Goal: Information Seeking & Learning: Check status

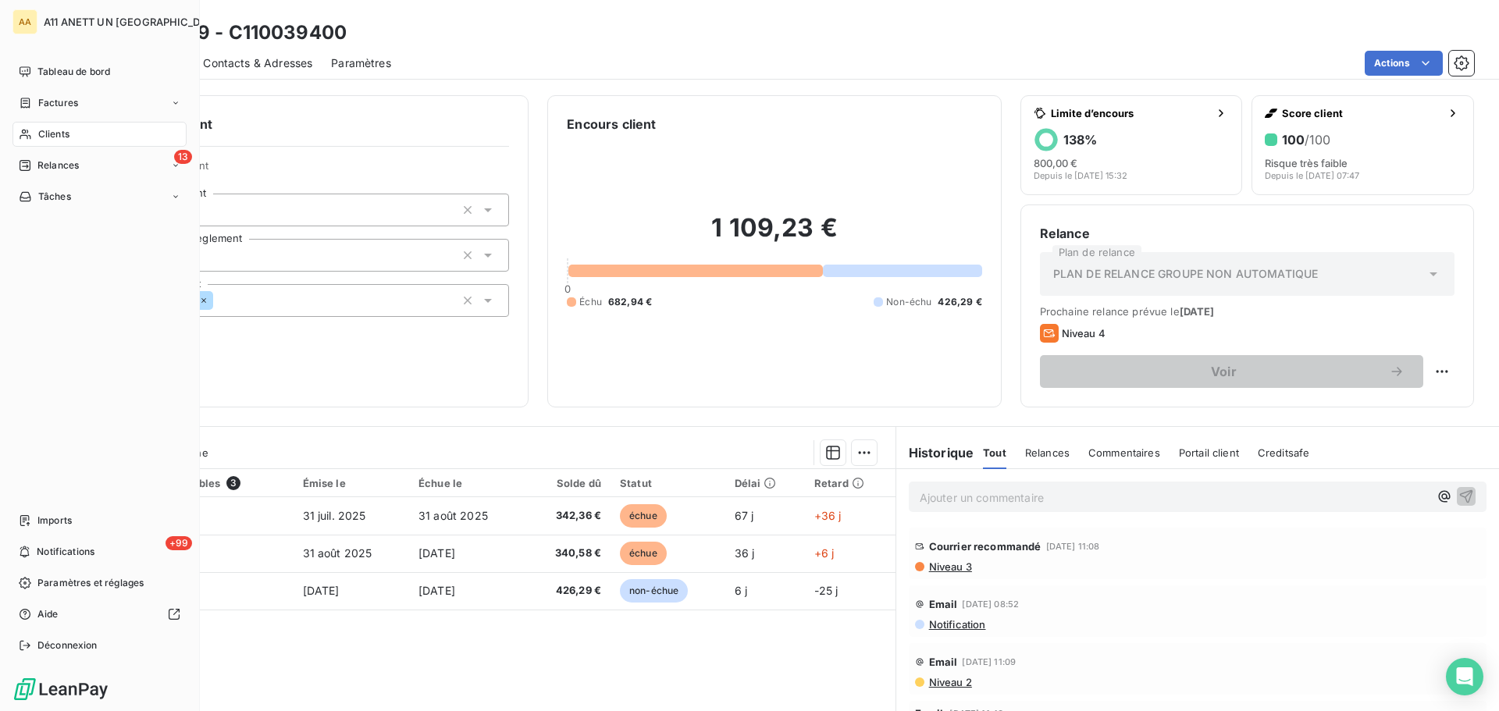
click at [48, 134] on span "Clients" at bounding box center [53, 134] width 31 height 14
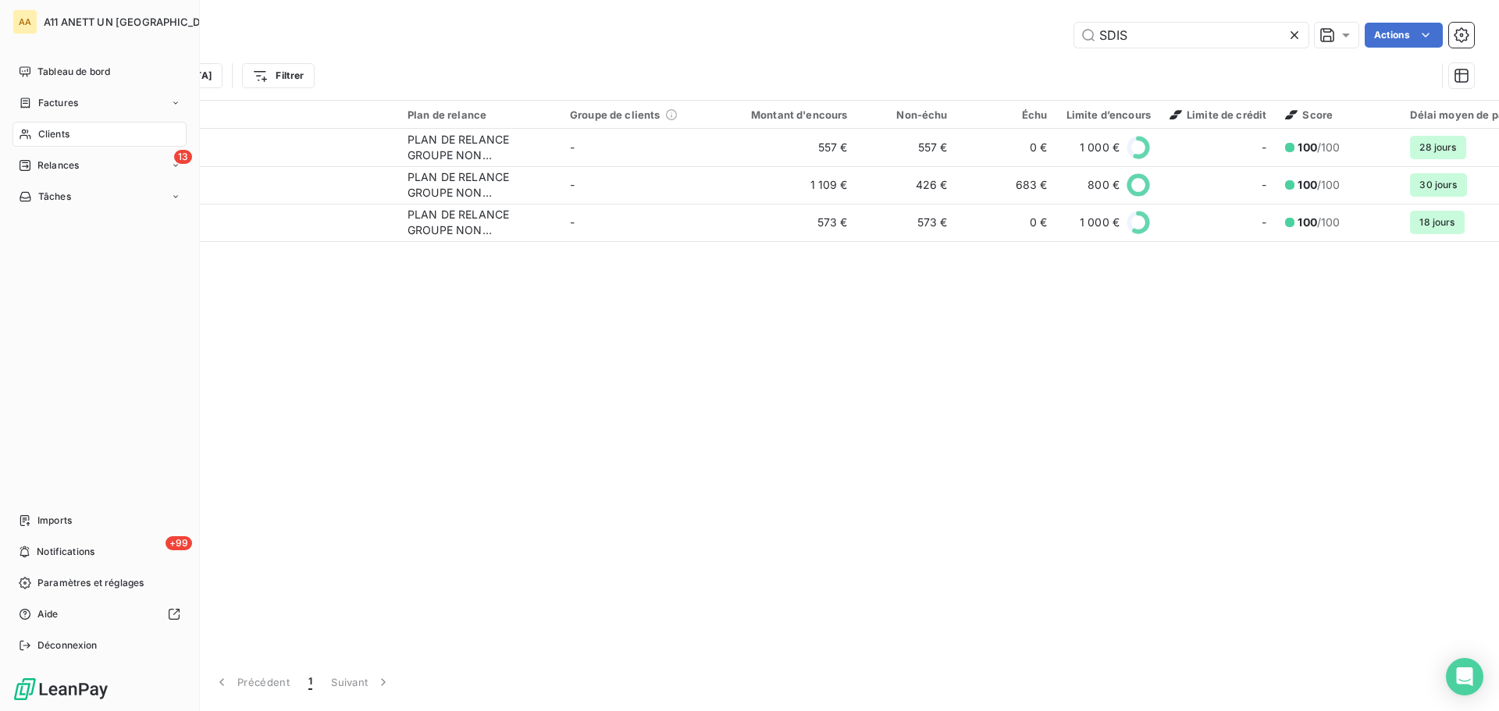
click at [59, 134] on span "Clients" at bounding box center [53, 134] width 31 height 14
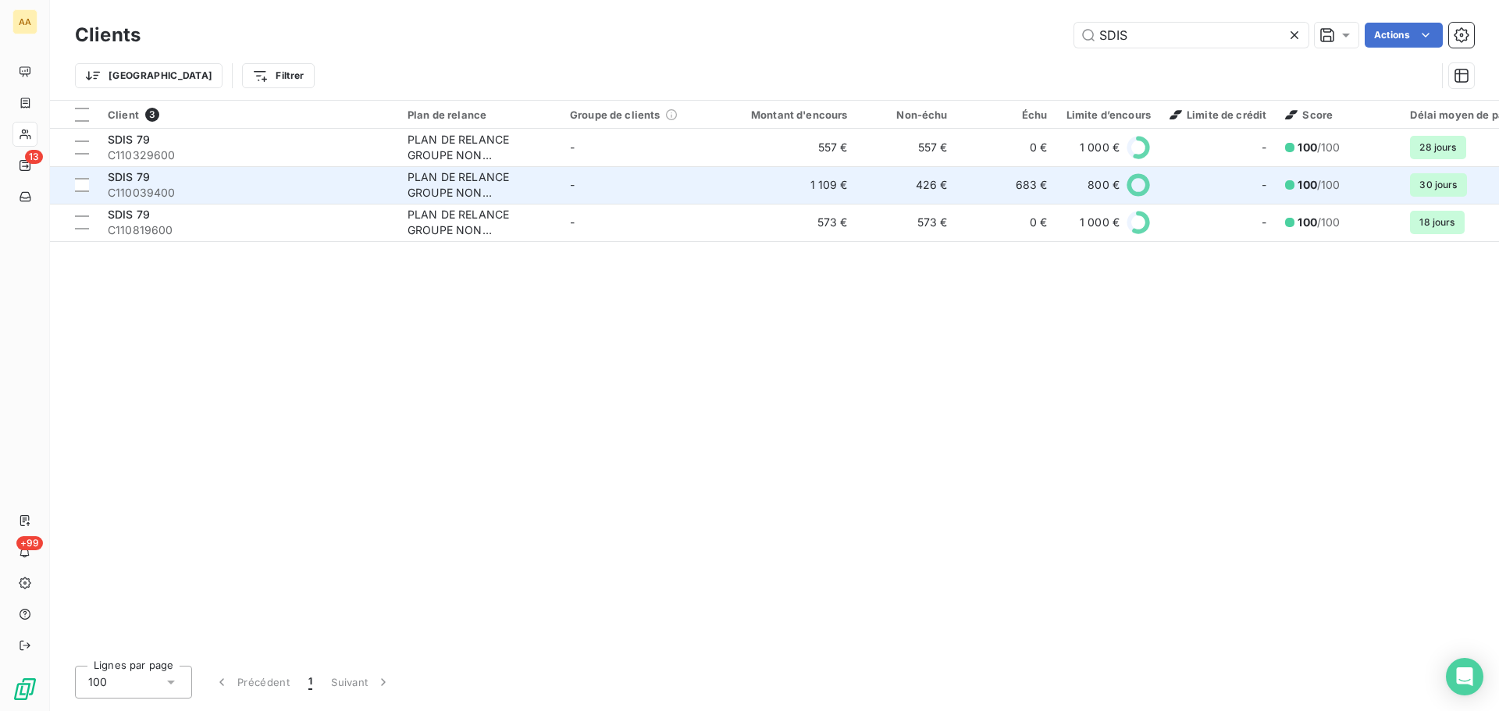
click at [143, 175] on span "SDIS 79" at bounding box center [129, 176] width 42 height 13
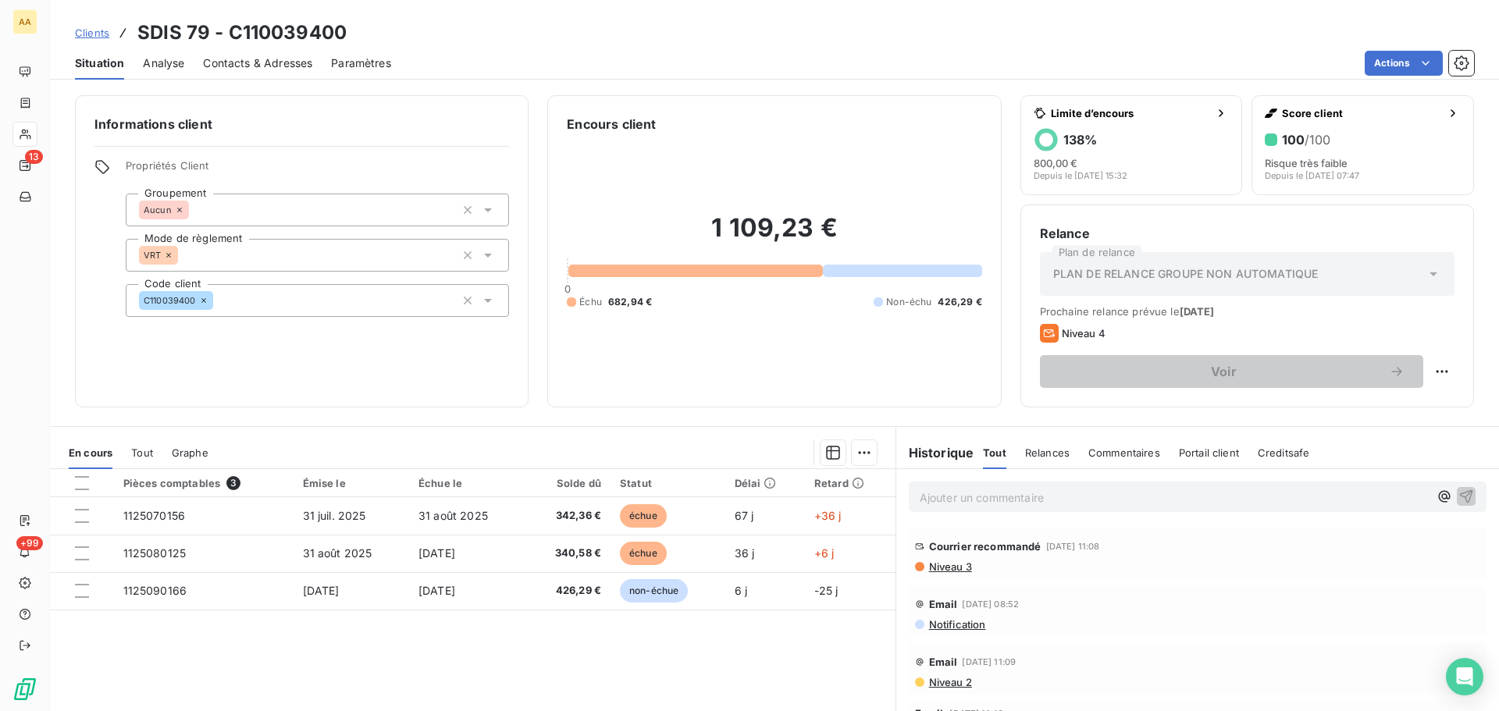
click at [1023, 497] on p "Ajouter un commentaire ﻿" at bounding box center [1174, 498] width 509 height 20
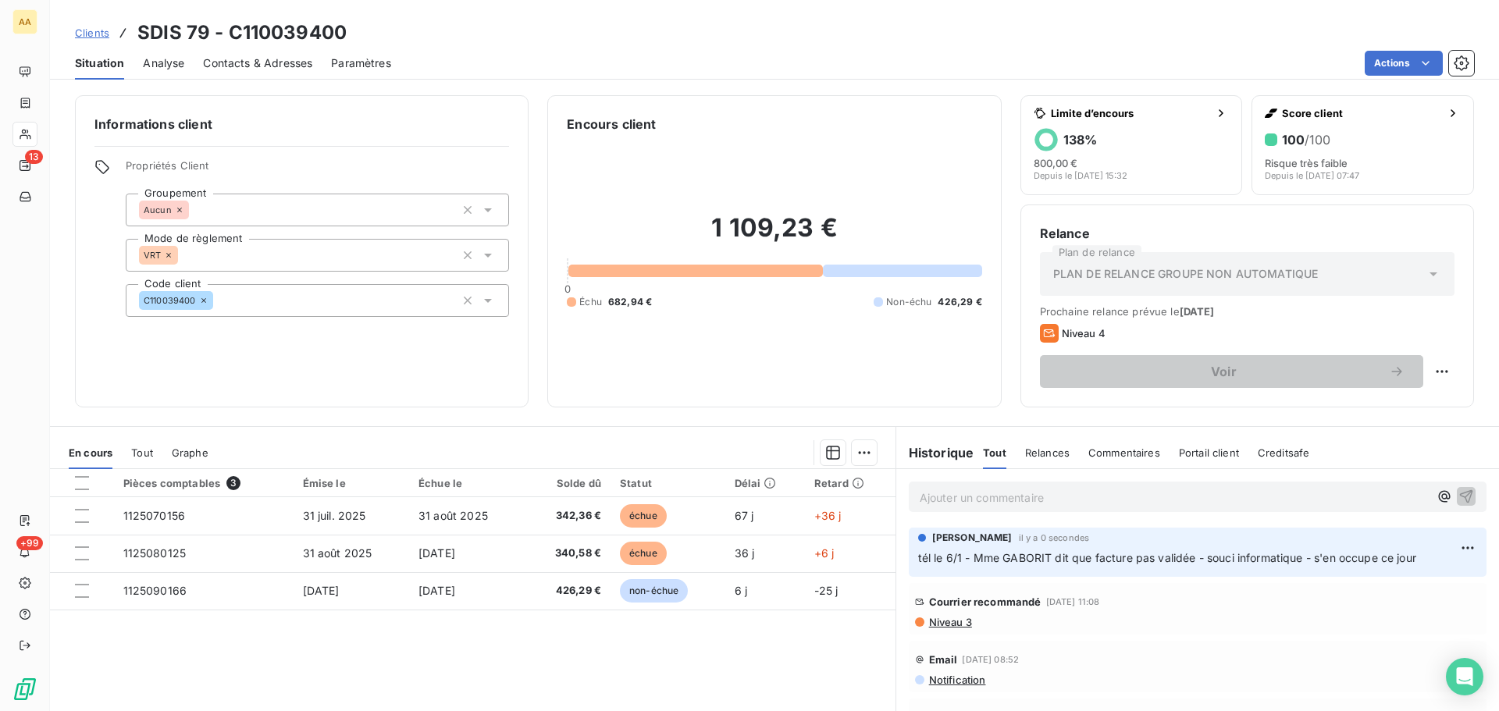
click at [937, 558] on span "tél le 6/1 - Mme GABORIT dit que facture pas validée - souci informatique - s'e…" at bounding box center [1167, 557] width 498 height 13
drag, startPoint x: 910, startPoint y: 560, endPoint x: 1435, endPoint y: 568, distance: 525.6
click at [1435, 568] on div "[PERSON_NAME] il y a 0 secondes tél le 6/1 - Mme GABORIT dit que facture pas va…" at bounding box center [1198, 552] width 578 height 49
copy span "tél le 6/1 - Mme GABORIT dit que facture pas validée - souci informatique - s'e…"
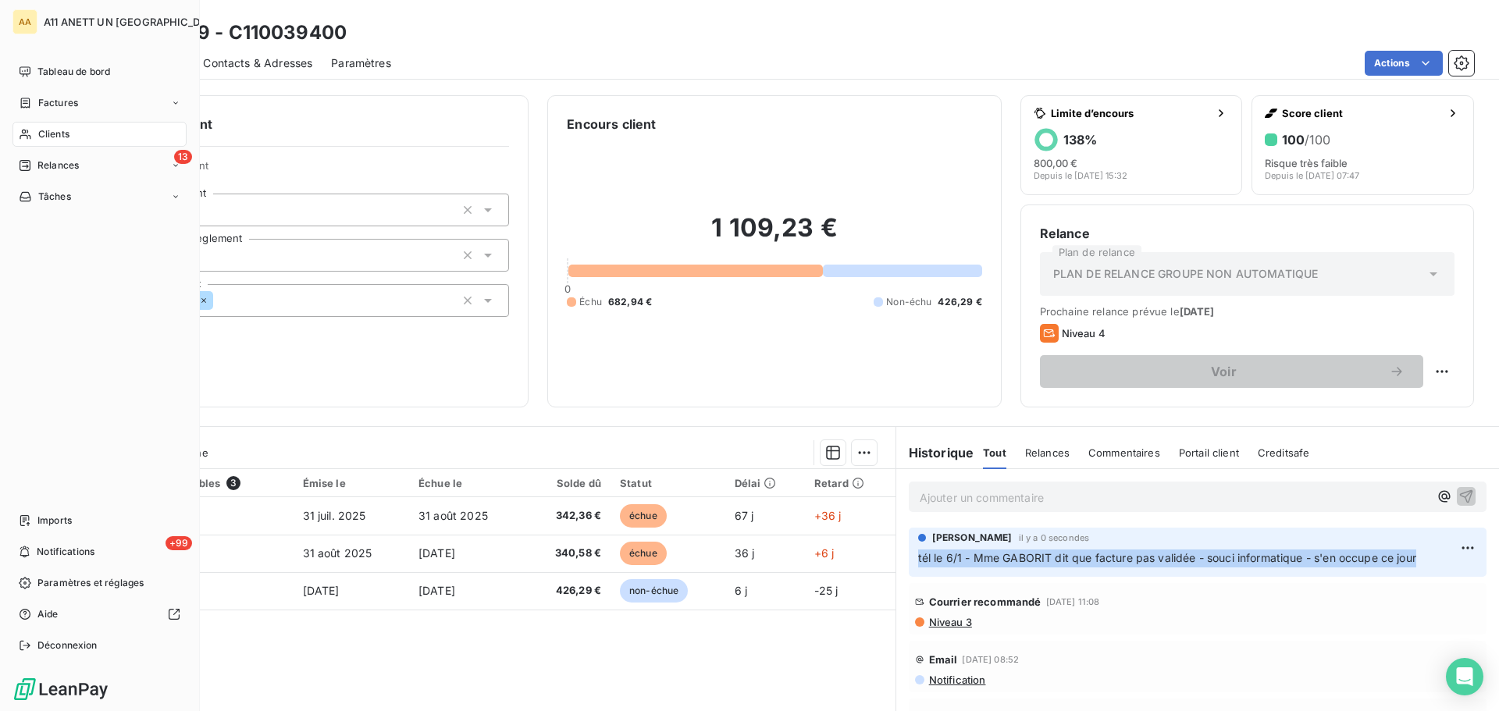
click at [48, 141] on span "Clients" at bounding box center [53, 134] width 31 height 14
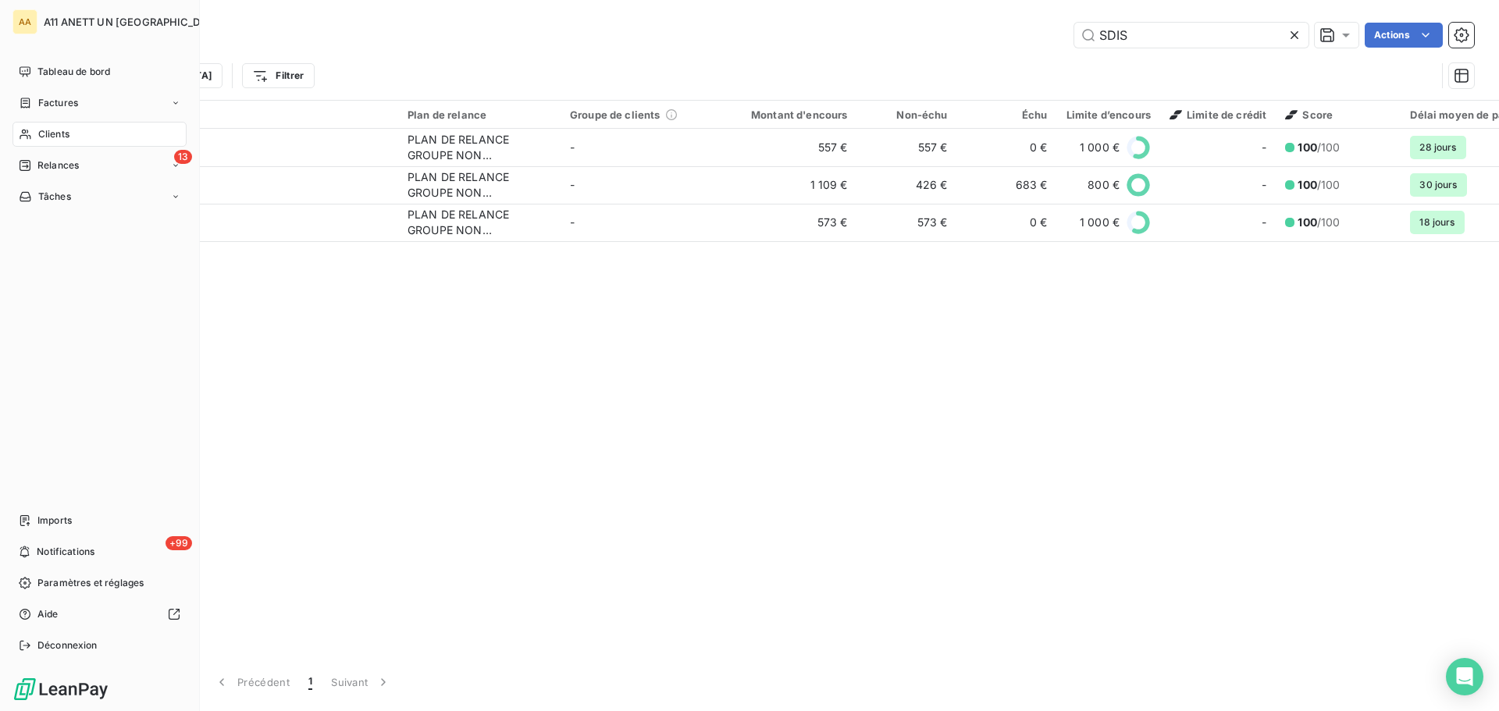
click at [56, 134] on span "Clients" at bounding box center [53, 134] width 31 height 14
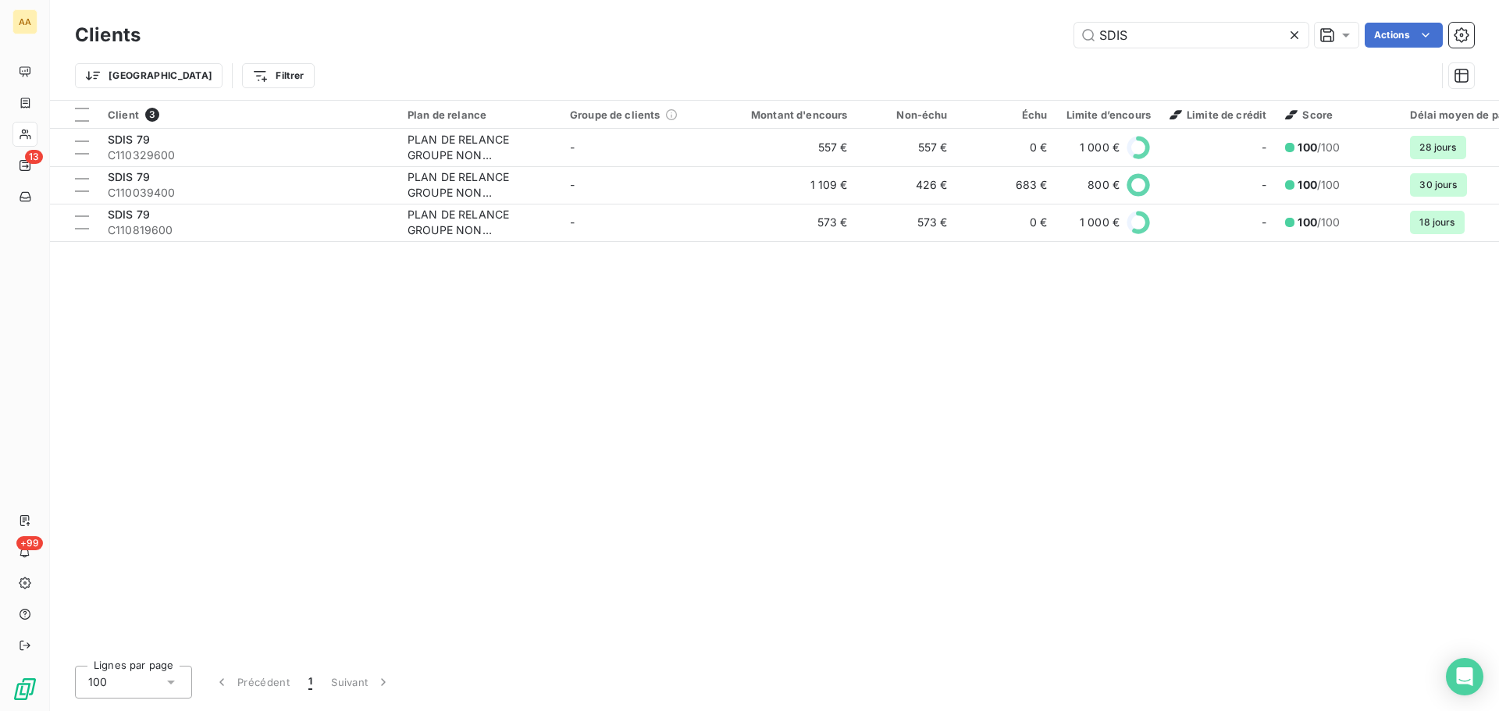
click at [1173, 22] on div "Clients SDIS Actions" at bounding box center [774, 35] width 1399 height 33
drag, startPoint x: 1164, startPoint y: 27, endPoint x: 1002, endPoint y: 62, distance: 165.3
click at [1002, 62] on div "Clients SDIS Actions Trier Filtrer" at bounding box center [774, 59] width 1399 height 81
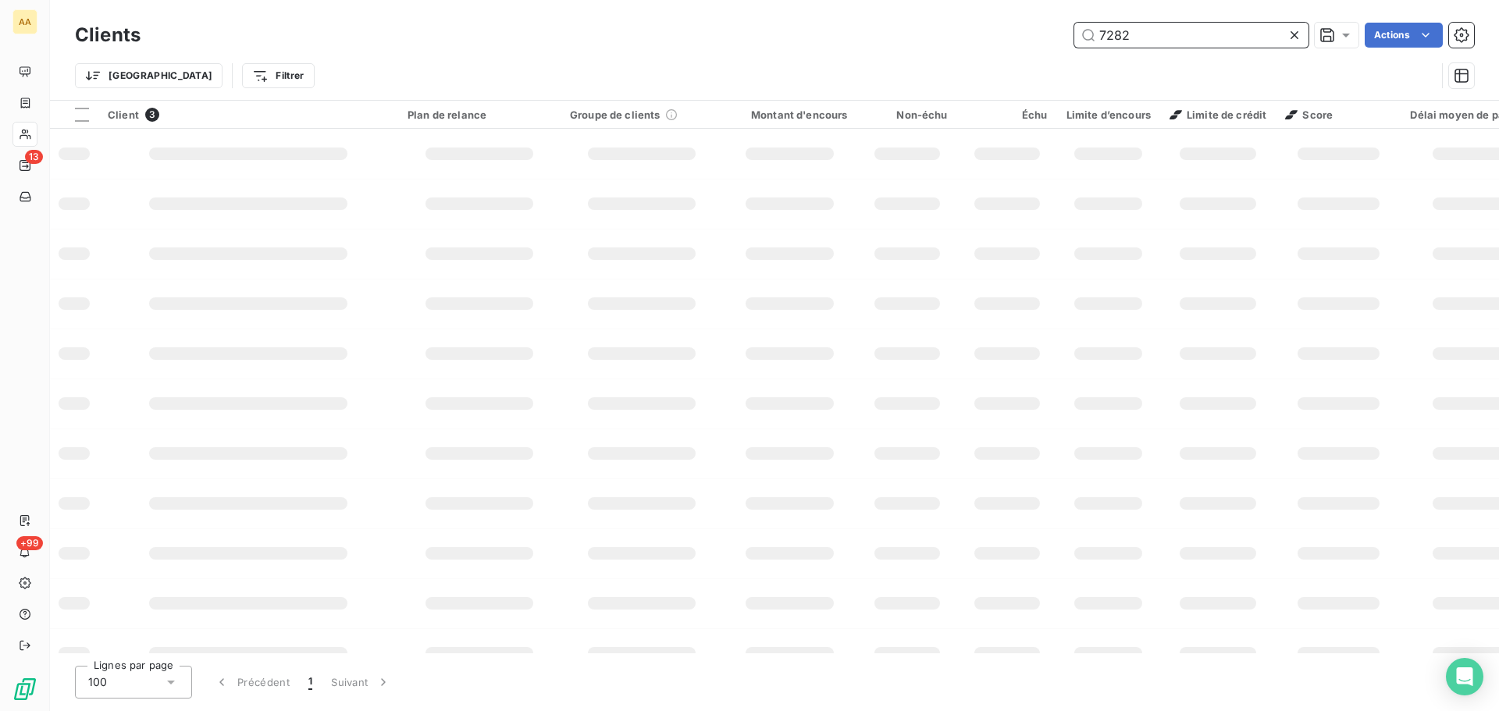
type input "7282"
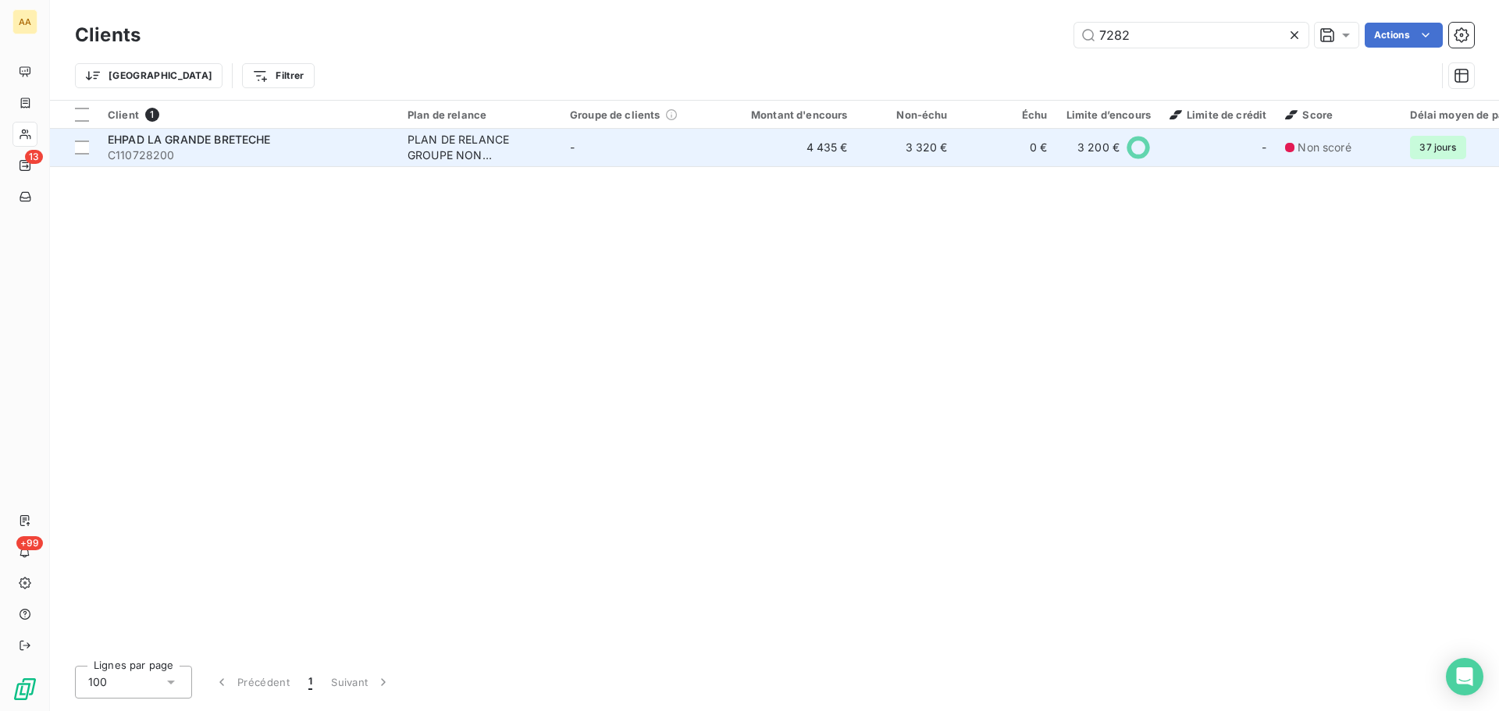
click at [221, 142] on span "EHPAD LA GRANDE BRETECHE" at bounding box center [189, 139] width 163 height 13
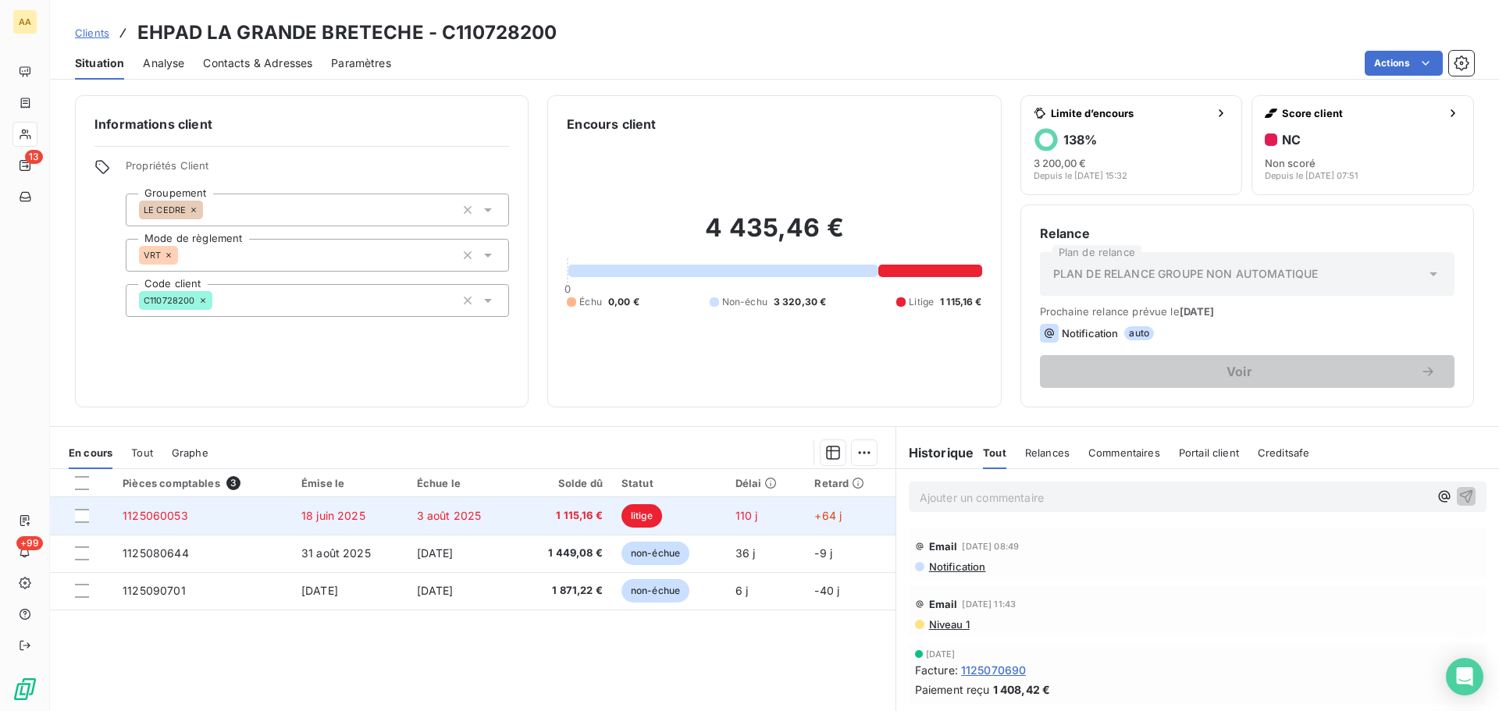
click at [636, 517] on span "litige" at bounding box center [642, 515] width 41 height 23
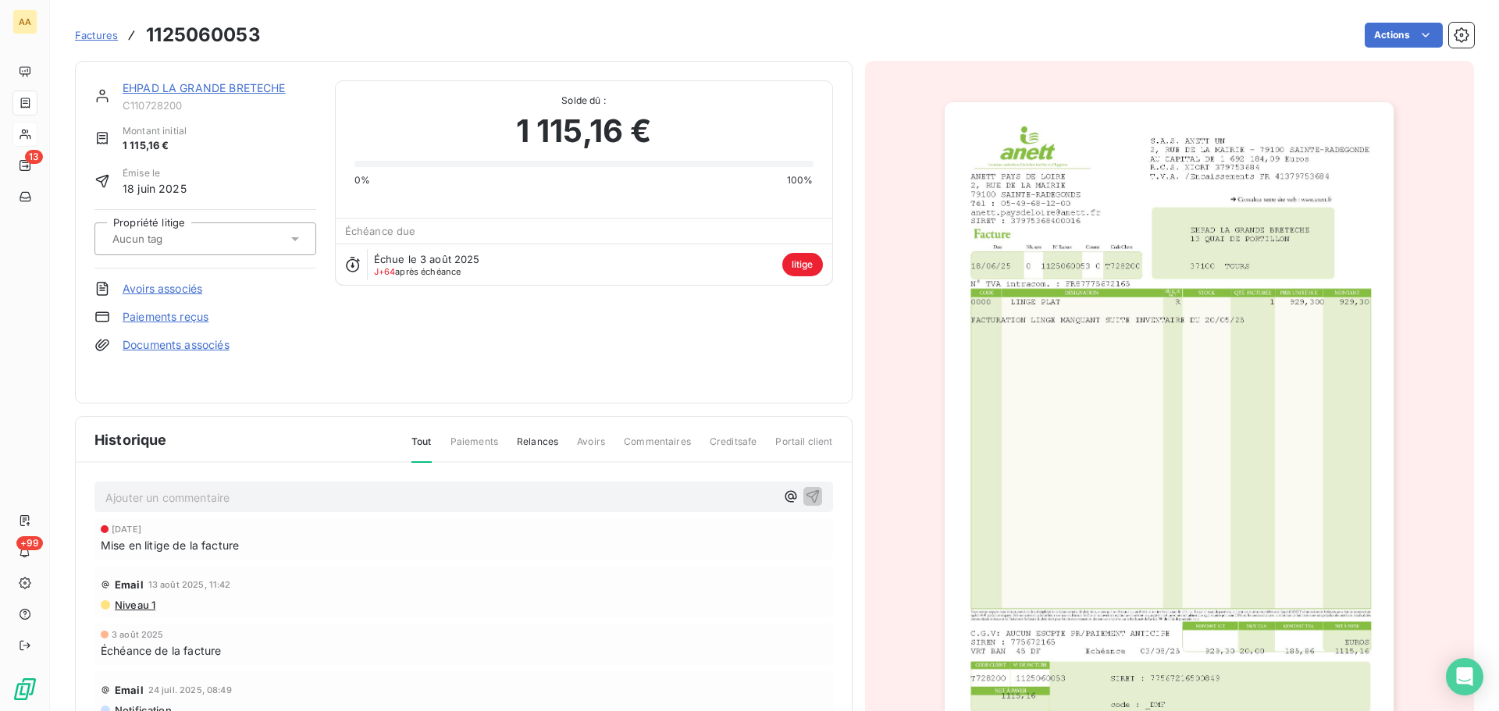
click at [1040, 461] on img "button" at bounding box center [1169, 420] width 449 height 636
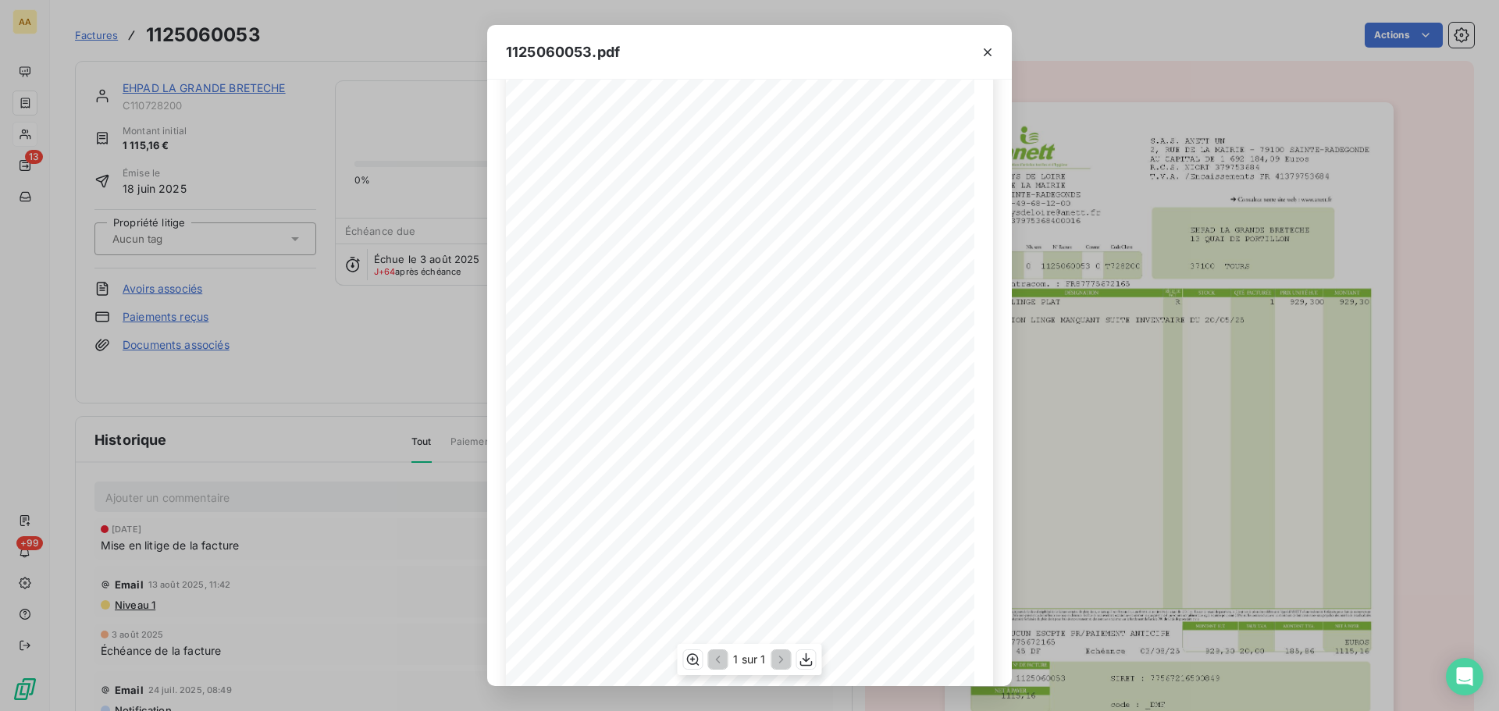
scroll to position [78, 0]
click at [805, 664] on icon "button" at bounding box center [807, 660] width 16 height 16
click at [989, 56] on icon "button" at bounding box center [988, 53] width 16 height 16
